Goal: Check status: Check status

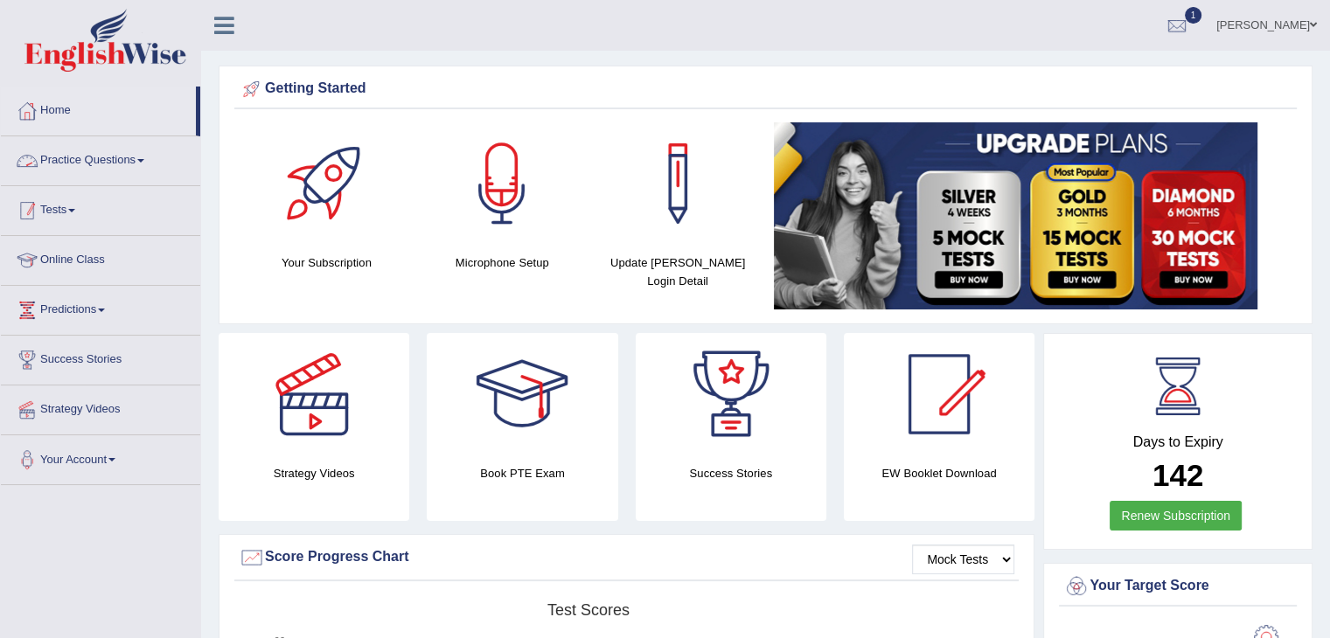
click at [81, 212] on link "Tests" at bounding box center [100, 208] width 199 height 44
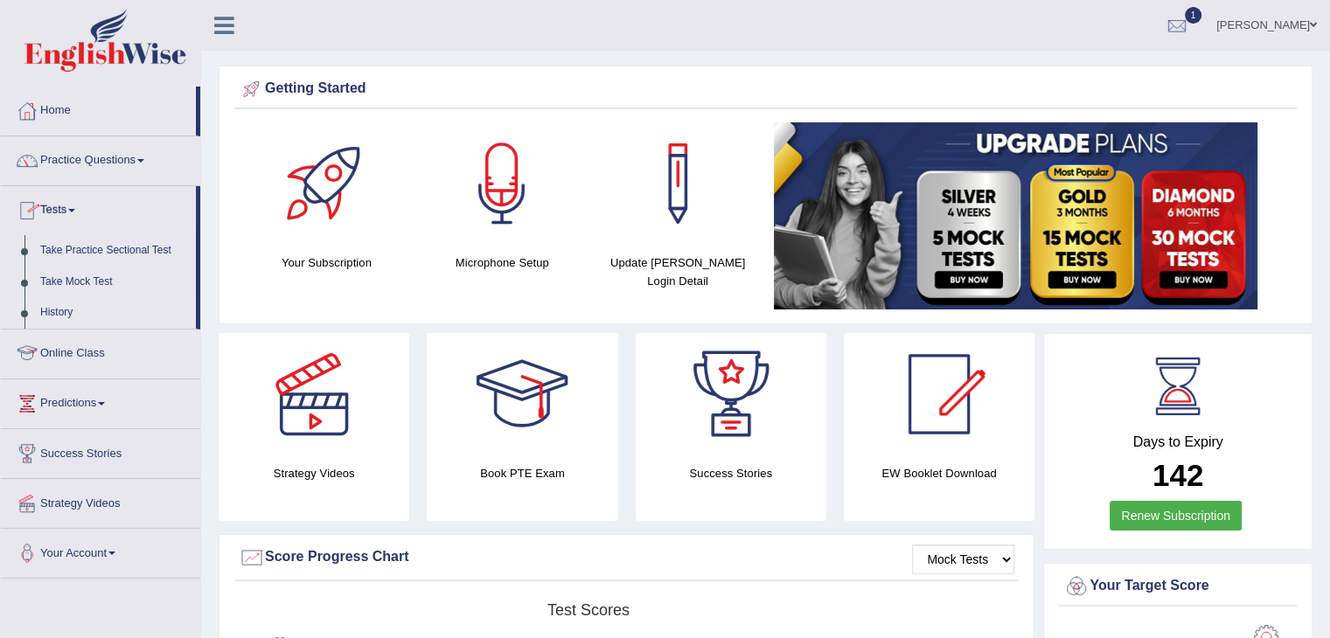
click at [60, 317] on link "History" at bounding box center [113, 312] width 163 height 31
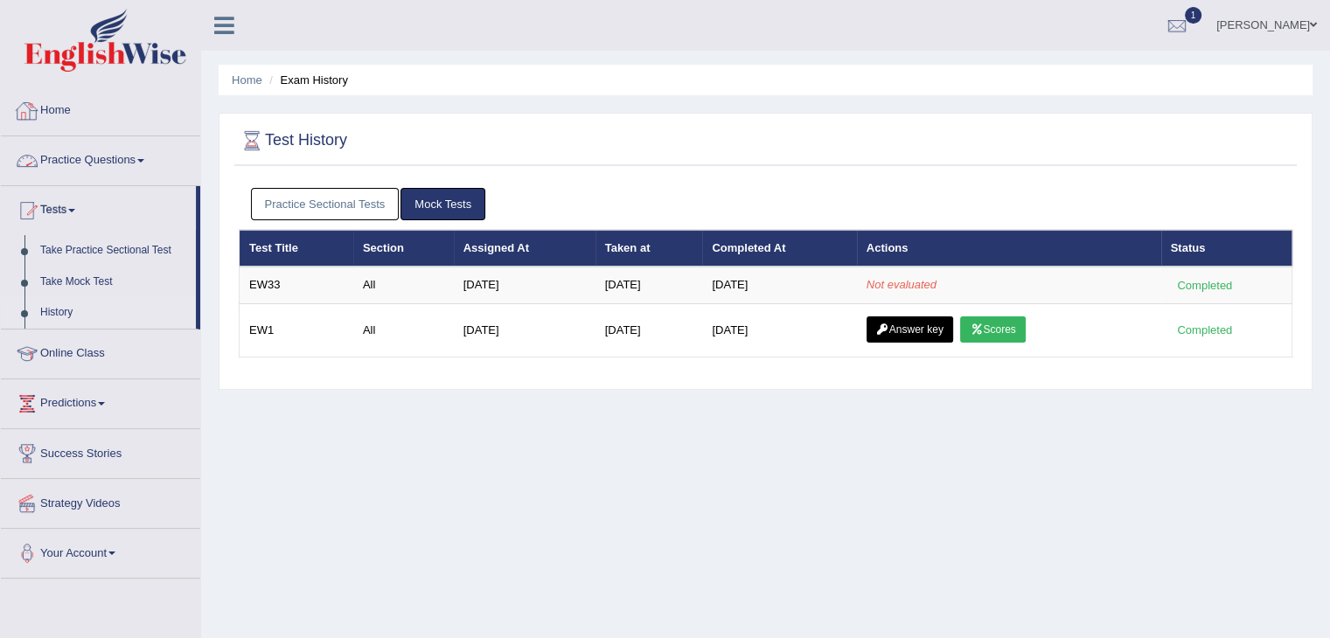
click at [52, 116] on link "Home" at bounding box center [100, 109] width 199 height 44
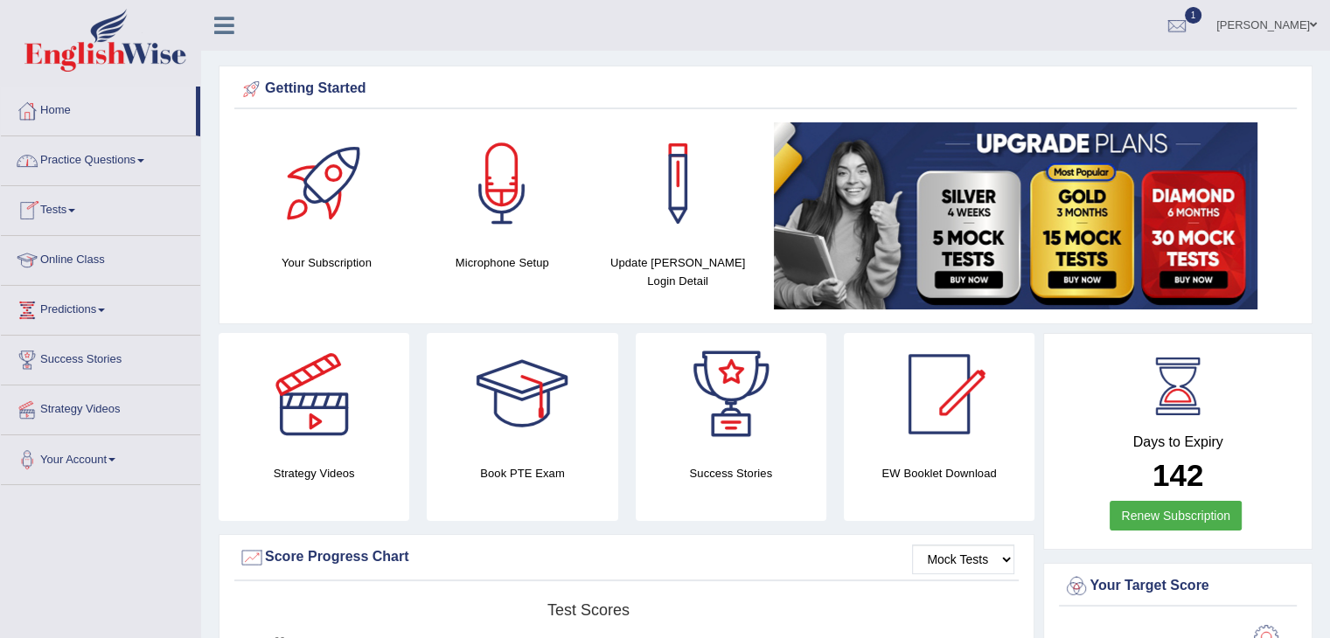
click at [81, 207] on link "Tests" at bounding box center [100, 208] width 199 height 44
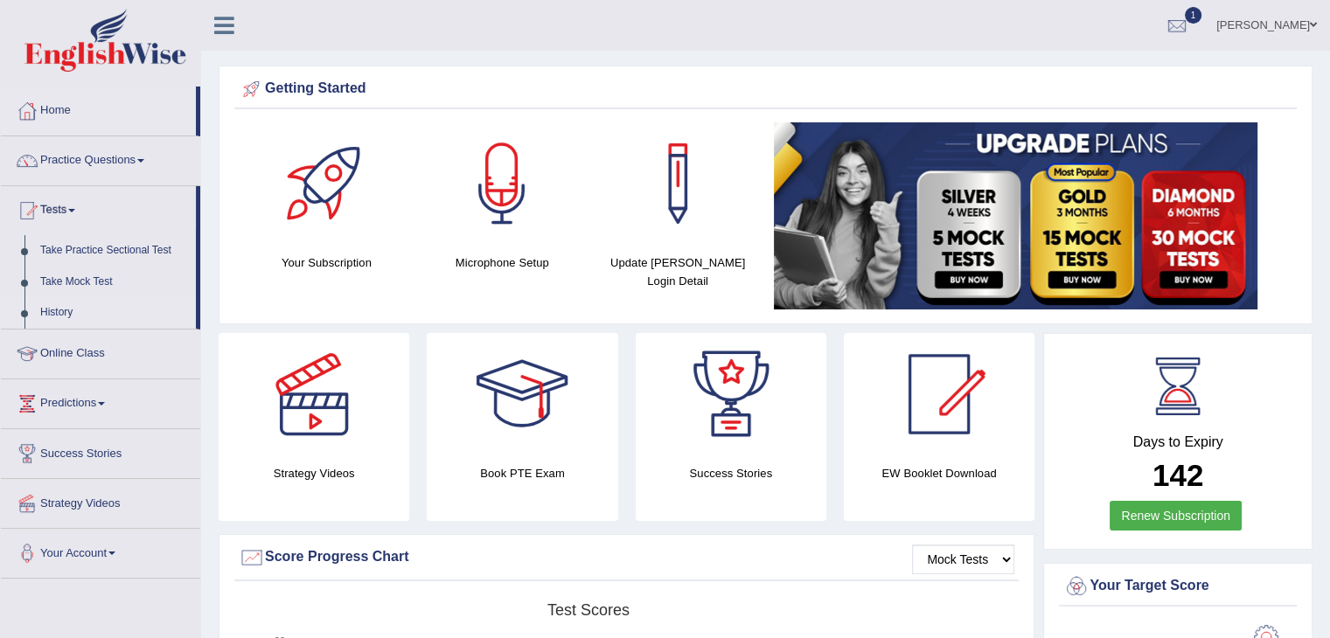
drag, startPoint x: 66, startPoint y: 312, endPoint x: 75, endPoint y: 311, distance: 8.8
click at [66, 311] on link "History" at bounding box center [113, 312] width 163 height 31
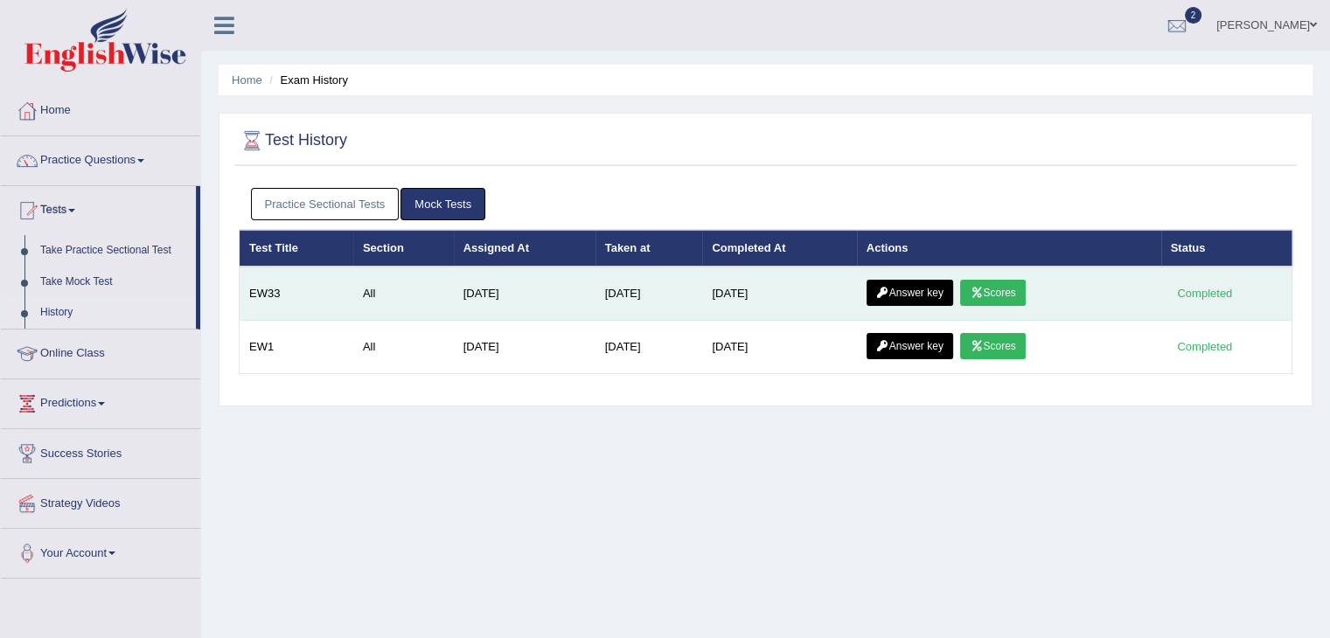
click at [1000, 294] on link "Scores" at bounding box center [992, 293] width 65 height 26
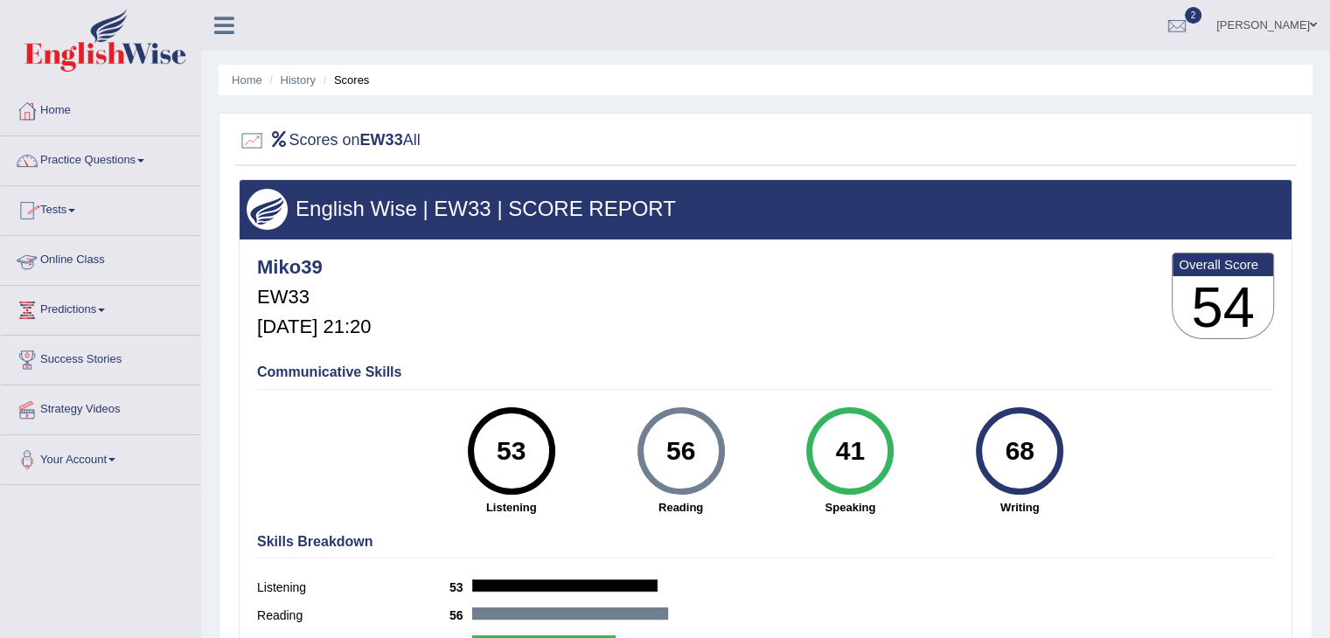
click at [75, 209] on span at bounding box center [71, 210] width 7 height 3
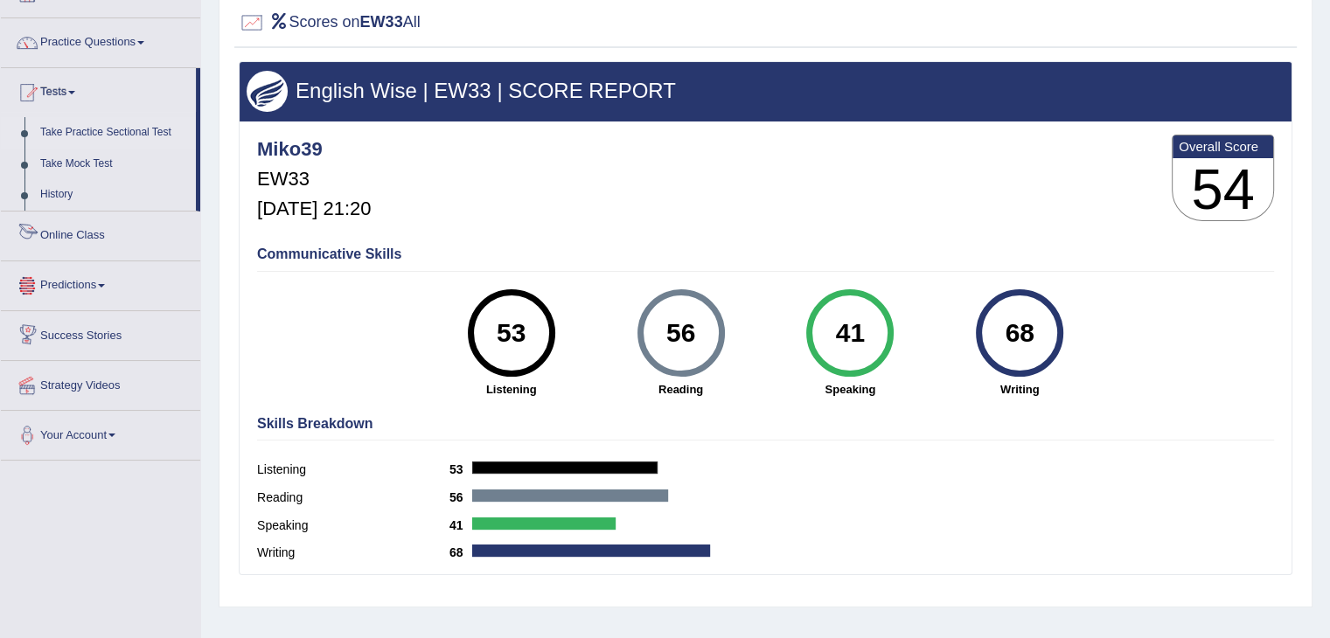
scroll to position [87, 0]
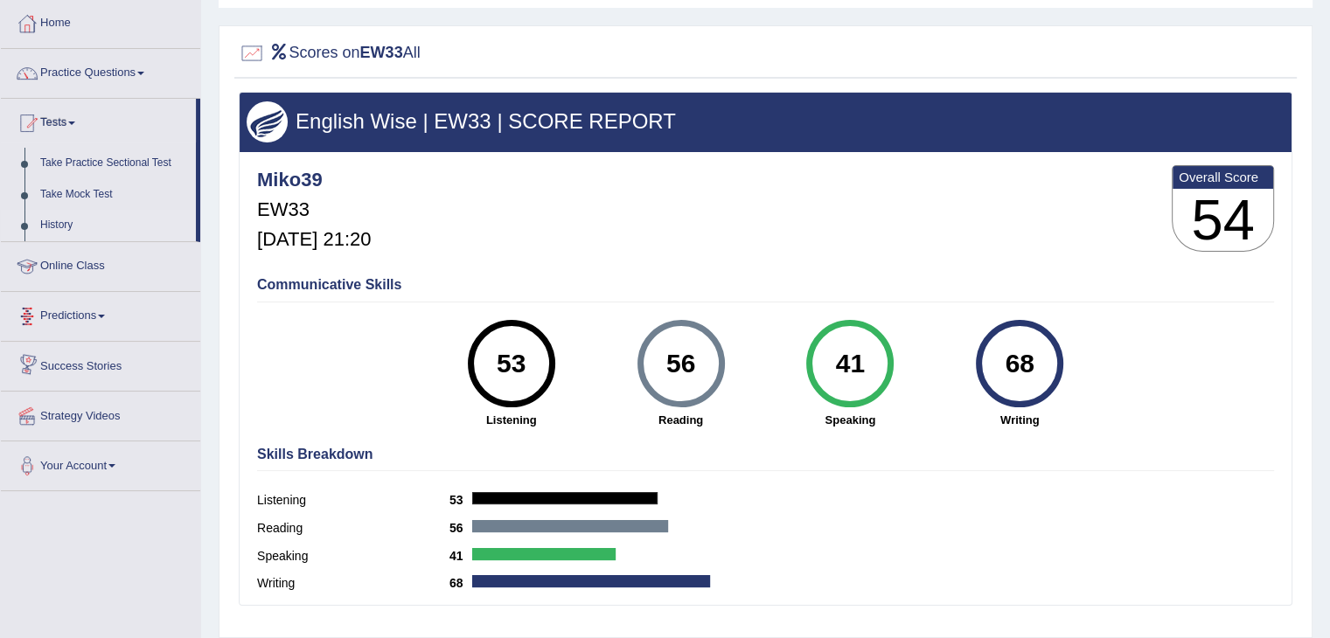
click at [59, 220] on link "History" at bounding box center [113, 225] width 163 height 31
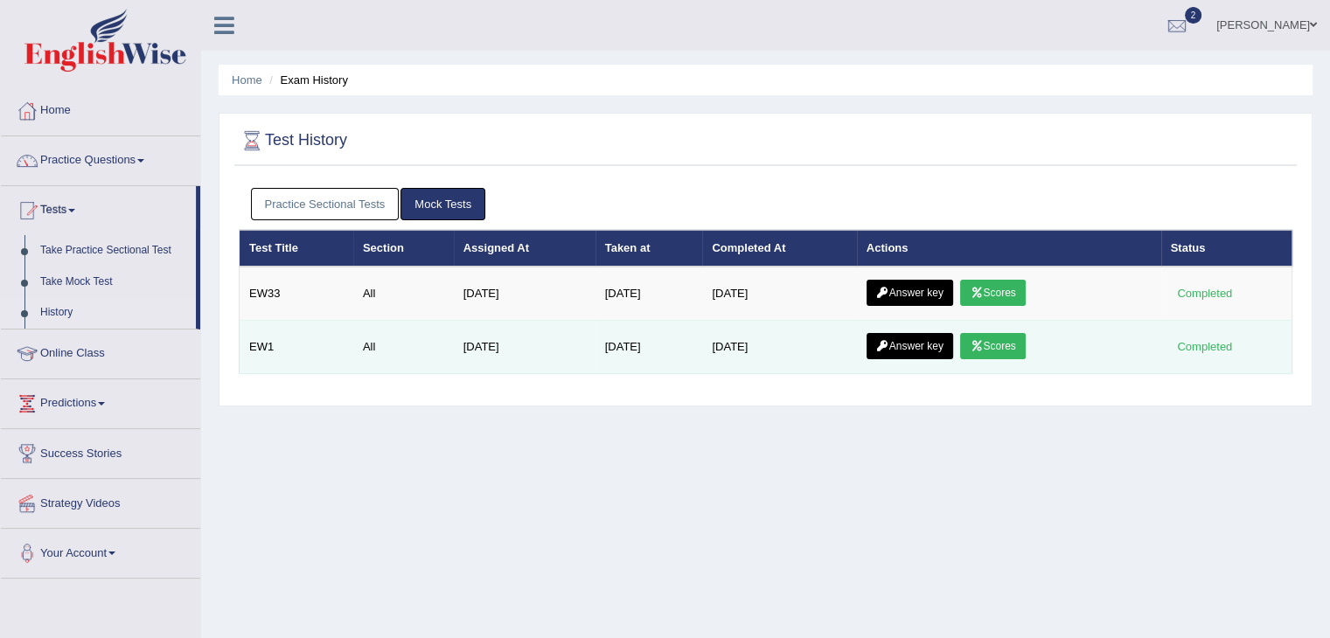
click at [1011, 347] on link "Scores" at bounding box center [992, 346] width 65 height 26
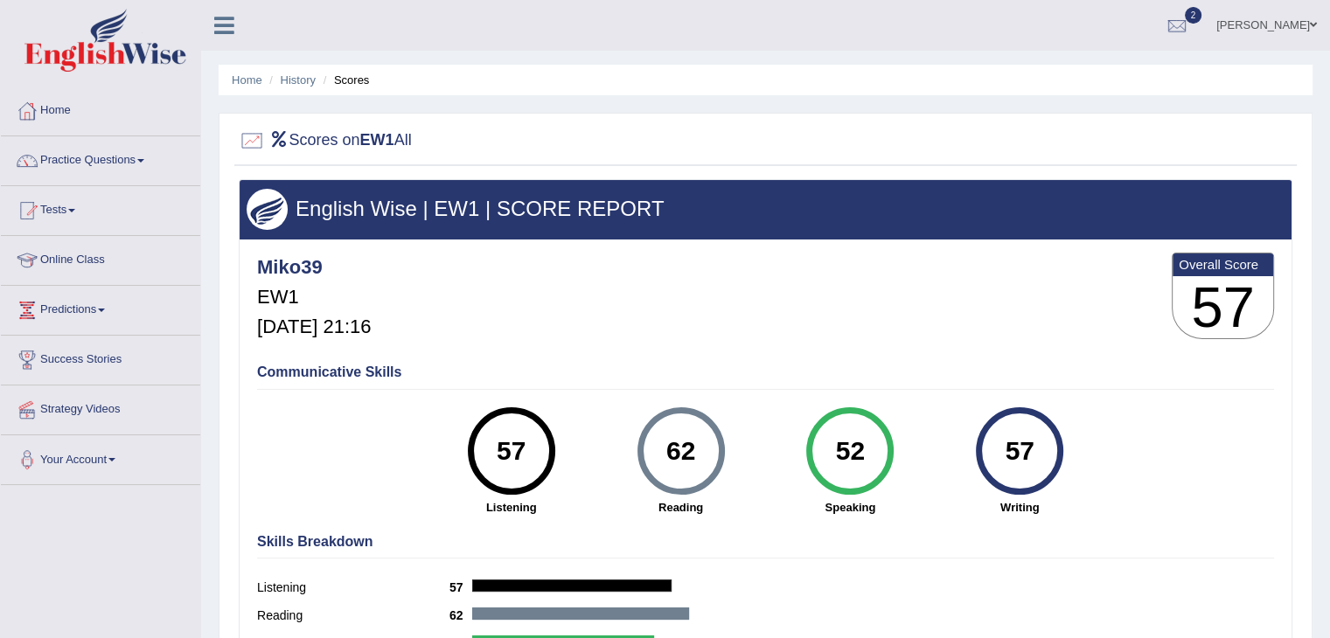
click at [992, 347] on div "Miko39 EW1 Aug 25, 2025, 21:16 Overall Score 57" at bounding box center [766, 300] width 1026 height 104
click at [70, 221] on link "Tests" at bounding box center [100, 208] width 199 height 44
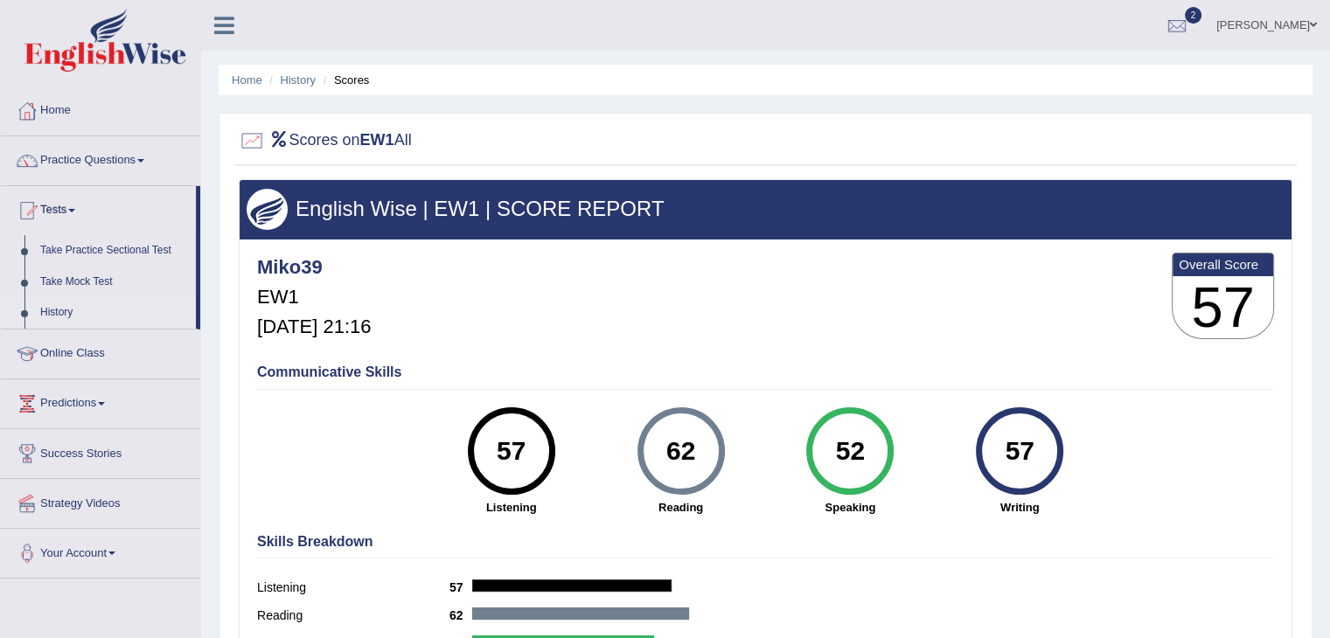
click at [59, 312] on link "History" at bounding box center [113, 312] width 163 height 31
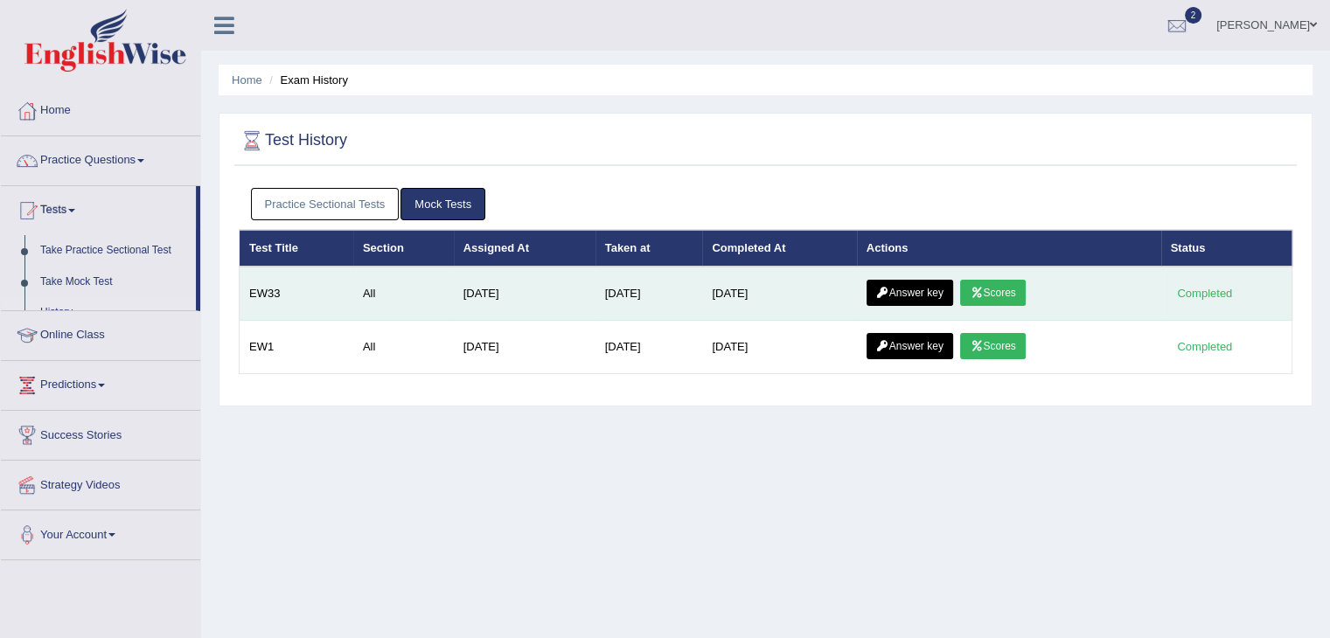
click at [1000, 296] on link "Scores" at bounding box center [992, 293] width 65 height 26
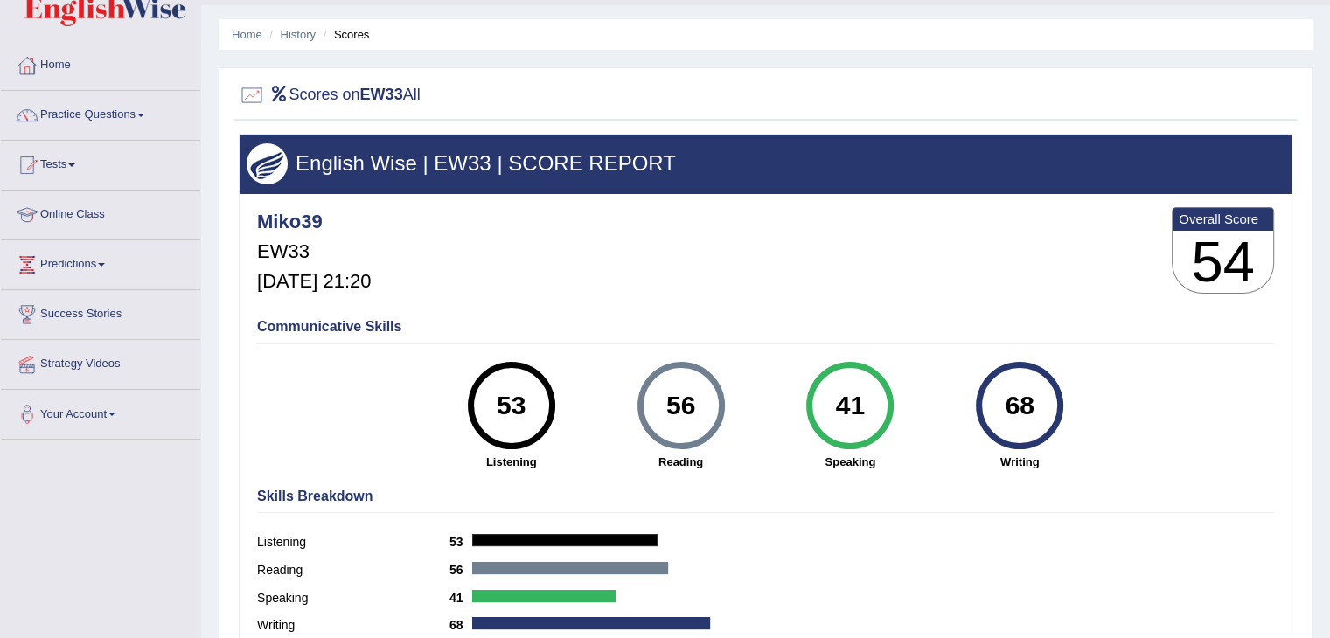
scroll to position [87, 0]
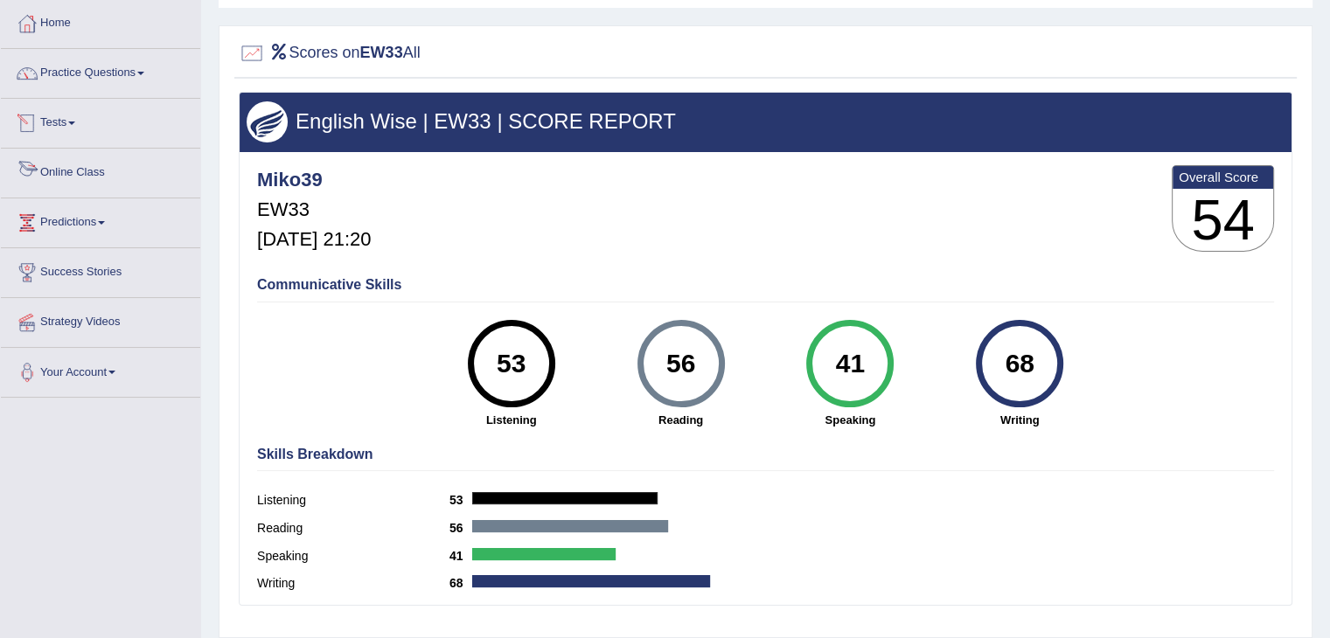
click at [73, 122] on span at bounding box center [71, 123] width 7 height 3
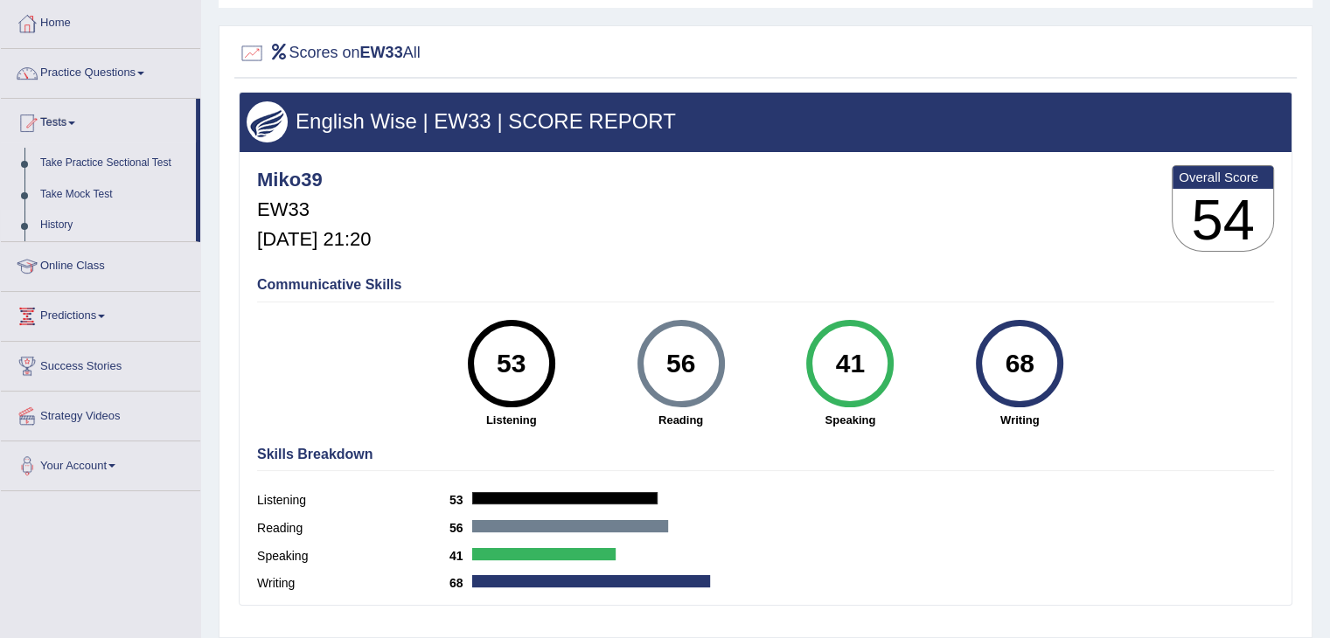
click at [55, 227] on link "History" at bounding box center [113, 225] width 163 height 31
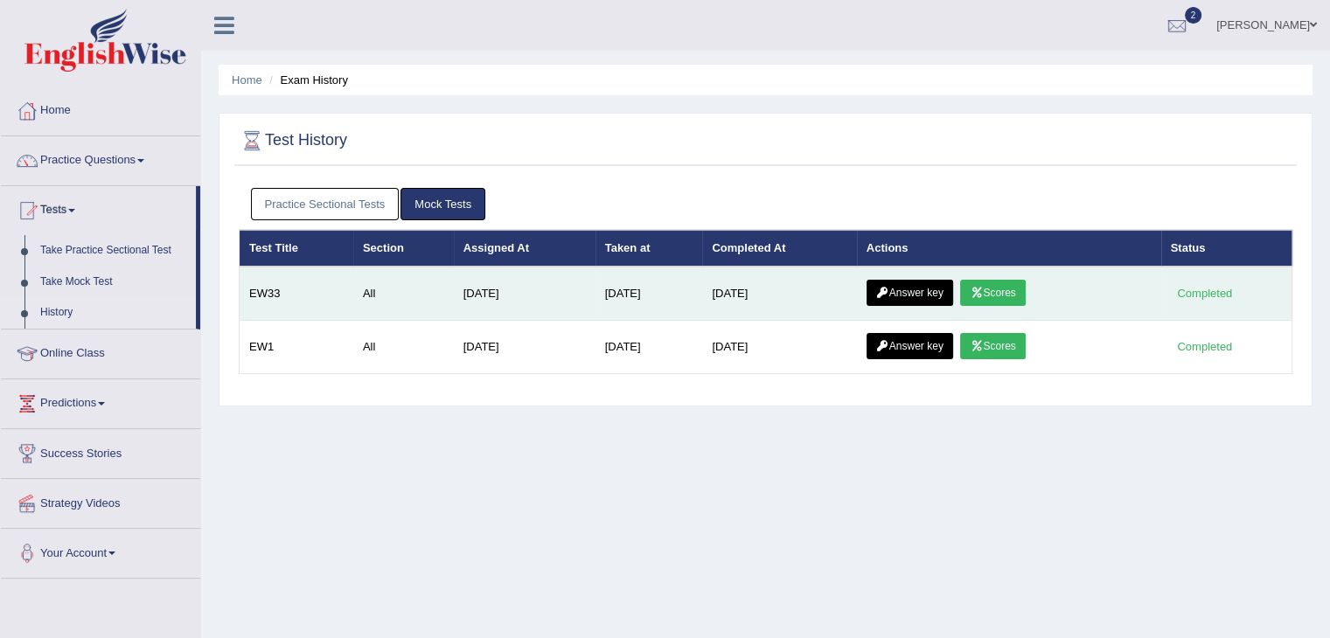
click at [940, 291] on link "Answer key" at bounding box center [909, 293] width 87 height 26
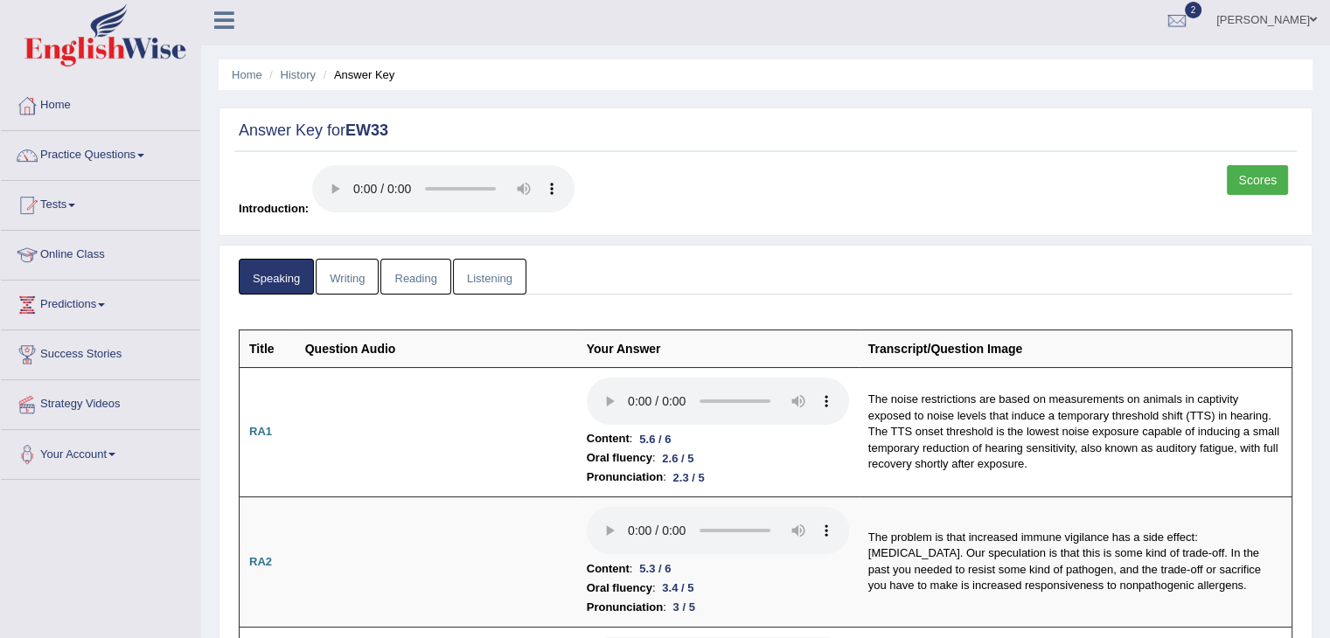
scroll to position [5487, 0]
